Goal: Task Accomplishment & Management: Manage account settings

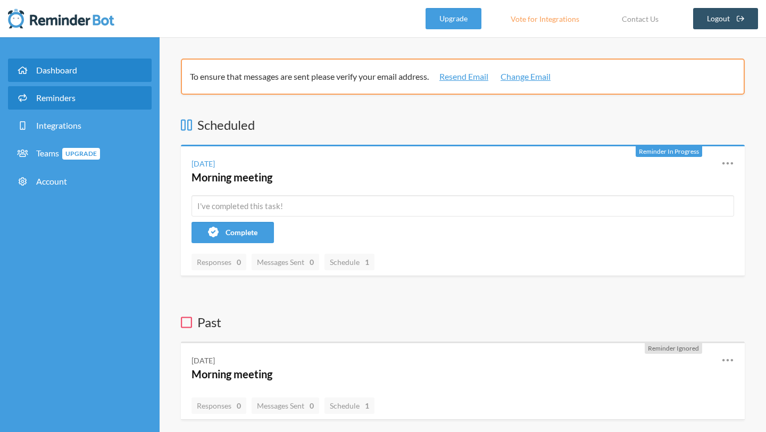
click at [77, 103] on link "Reminders" at bounding box center [80, 97] width 144 height 23
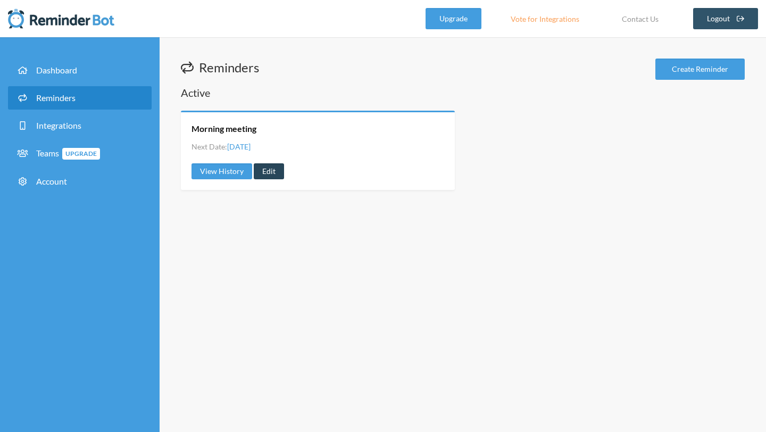
click at [265, 168] on link "Edit" at bounding box center [269, 171] width 30 height 16
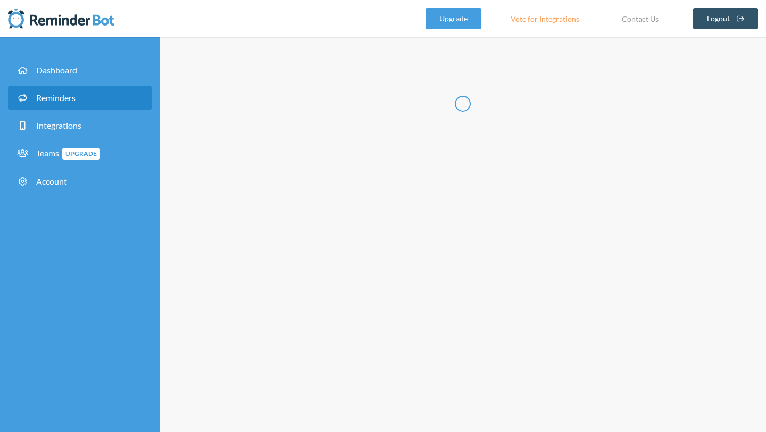
type input "Morning meeting"
select select "13:45:00"
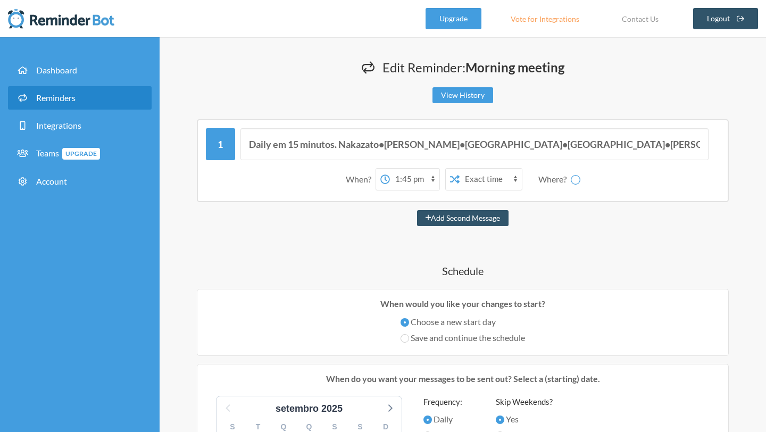
select select "spaces/AAAAt0L1hto"
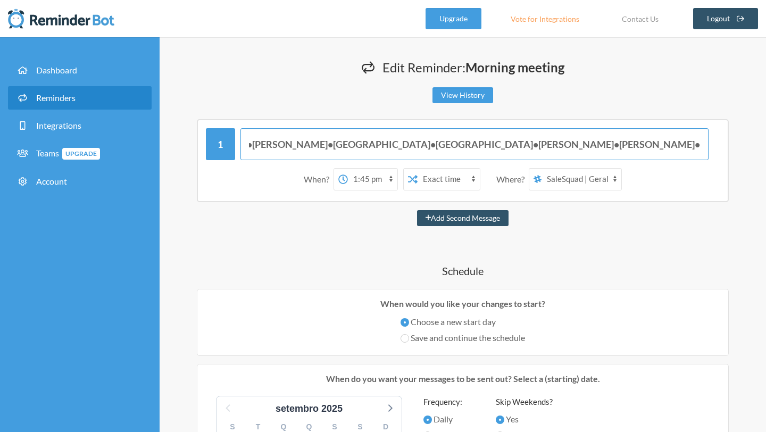
scroll to position [0, 133]
click at [630, 144] on input "Daily em 15 minutos. Nakazato•[PERSON_NAME]•[GEOGRAPHIC_DATA]•[GEOGRAPHIC_DATA]…" at bounding box center [475, 144] width 469 height 32
click at [627, 143] on input "Daily em 15 minutos. Nakazato•[PERSON_NAME]•[GEOGRAPHIC_DATA]•[GEOGRAPHIC_DATA]…" at bounding box center [475, 144] width 469 height 32
click at [367, 146] on input "Daily em 15 minutos. Nakazato•[PERSON_NAME]•[GEOGRAPHIC_DATA]•[GEOGRAPHIC_DATA]…" at bounding box center [475, 144] width 469 height 32
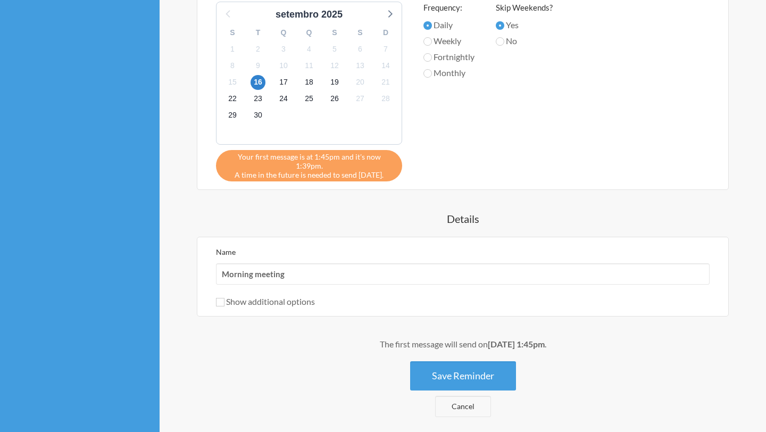
scroll to position [396, 0]
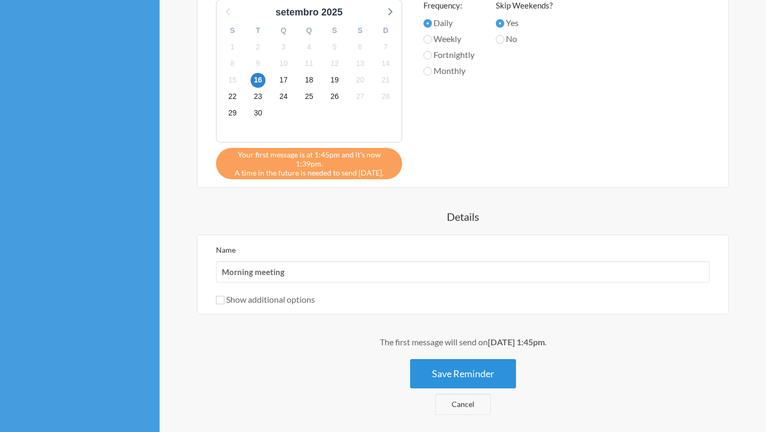
type input "Daily em 15 minutos. Nakazato•[PERSON_NAME]•[PERSON_NAME]•[PERSON_NAME]•[PERSON…"
click at [455, 359] on button "Save Reminder" at bounding box center [463, 373] width 106 height 29
